Goal: Answer question/provide support: Answer question/provide support

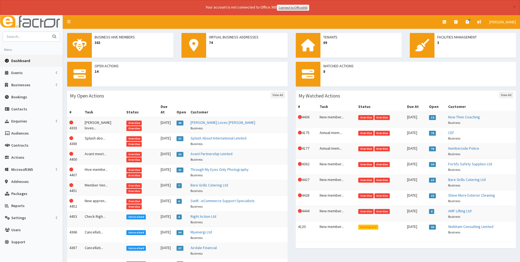
click at [16, 35] on input "text" at bounding box center [26, 37] width 46 height 10
type input "tily"
click at [49, 32] on button "submit" at bounding box center [54, 37] width 11 height 10
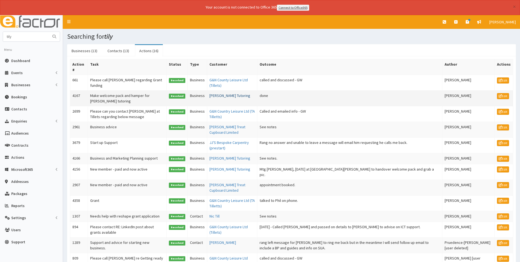
click at [213, 96] on link "Tilly's Tutoring" at bounding box center [230, 95] width 41 height 5
click at [211, 126] on link "Tilly's Treat Cupboard Limited" at bounding box center [228, 129] width 36 height 10
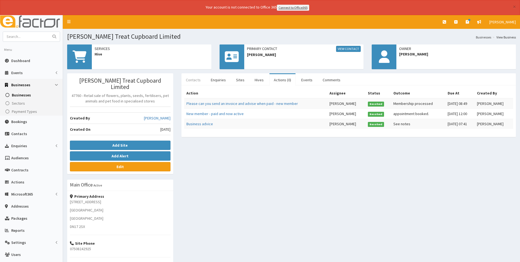
click at [193, 78] on link "Contacts" at bounding box center [194, 80] width 24 height 12
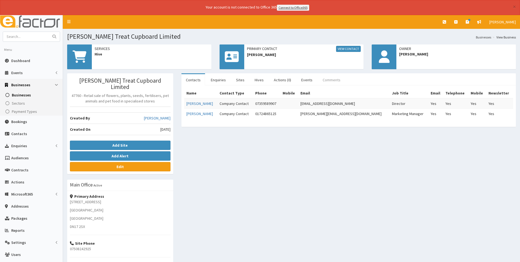
click at [337, 78] on link "Comments" at bounding box center [331, 80] width 27 height 12
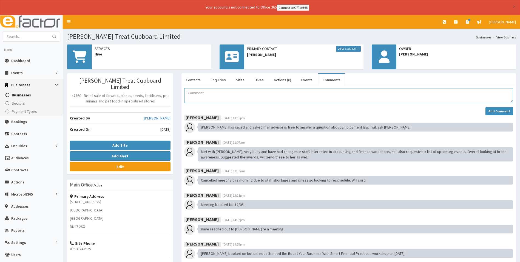
click at [241, 95] on textarea "Comment" at bounding box center [348, 95] width 329 height 15
click at [36, 35] on input "text" at bounding box center [26, 37] width 46 height 10
type input "xein"
click at [49, 32] on button "submit" at bounding box center [54, 37] width 11 height 10
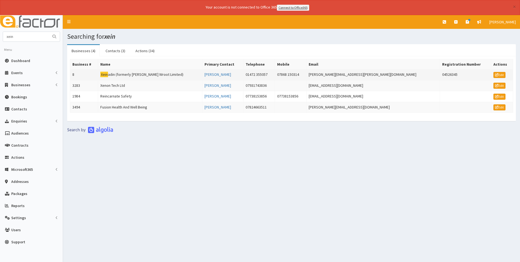
click at [135, 74] on td "Xein adin (formerly Weaver Wroot Limited)" at bounding box center [150, 74] width 104 height 11
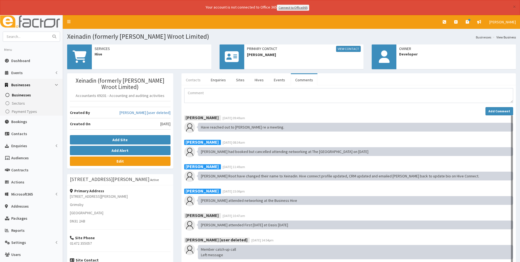
click at [195, 80] on link "Contacts" at bounding box center [194, 80] width 24 height 12
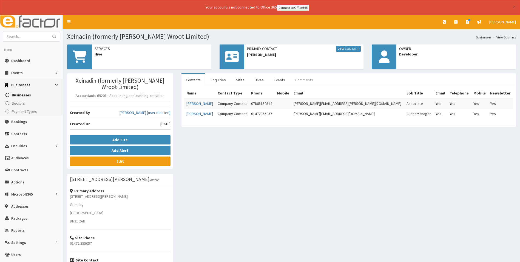
click at [295, 78] on link "Comments" at bounding box center [304, 80] width 27 height 12
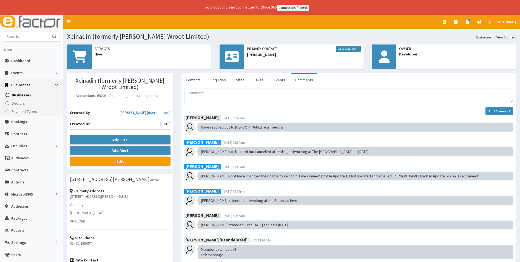
click at [20, 36] on input "text" at bounding box center [26, 37] width 46 height 10
type input "tilly"
click at [49, 32] on button "submit" at bounding box center [54, 37] width 11 height 10
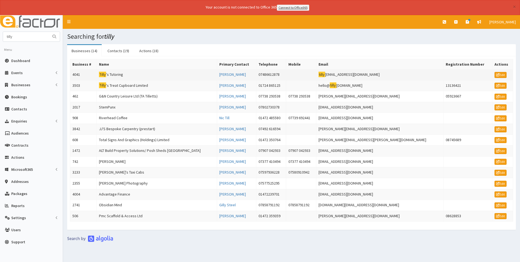
click at [120, 75] on td "[PERSON_NAME] 's Tutoring" at bounding box center [157, 74] width 120 height 11
click at [114, 85] on td "[PERSON_NAME] 's Treat Cupboard Limited" at bounding box center [157, 85] width 120 height 11
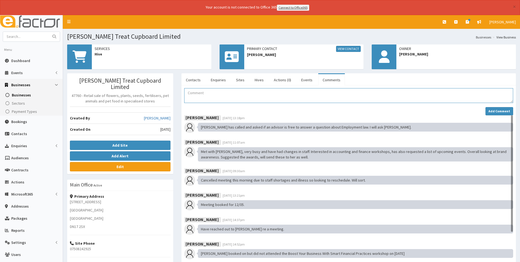
drag, startPoint x: 198, startPoint y: 94, endPoint x: 199, endPoint y: 91, distance: 2.8
click at [198, 94] on textarea "Comment" at bounding box center [348, 95] width 329 height 15
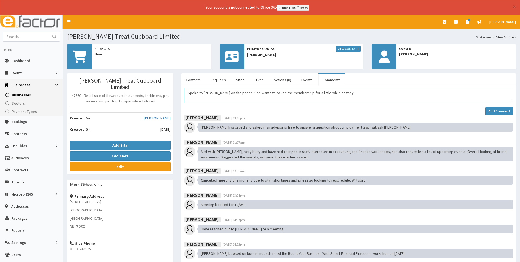
click at [343, 91] on textarea "Spoke to [PERSON_NAME] on the phone. She wants to pause the membership for a li…" at bounding box center [348, 95] width 329 height 15
click at [374, 97] on textarea "Spoke to [PERSON_NAME] on the phone. She wants to pause the membership for a li…" at bounding box center [348, 95] width 329 height 15
click at [441, 93] on textarea "Spoke to [PERSON_NAME] on the phone. She wants to pause the membership for a li…" at bounding box center [348, 95] width 329 height 15
type textarea "Spoke to [PERSON_NAME] on the phone. She wants to pause the membership for a li…"
click at [497, 108] on button "Add Comment" at bounding box center [500, 111] width 28 height 8
